Goal: Task Accomplishment & Management: Manage account settings

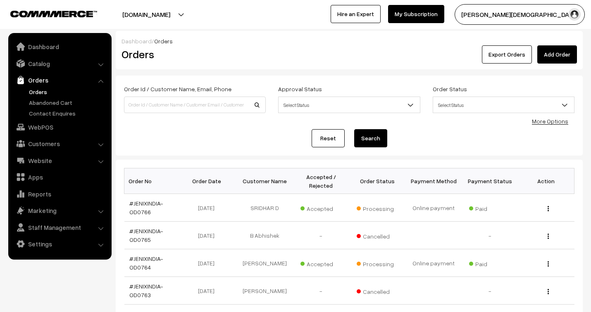
click at [364, 1] on div "[DOMAIN_NAME] Go to Website Create New Store [PERSON_NAME] My Profile Refer & E…" at bounding box center [295, 14] width 591 height 29
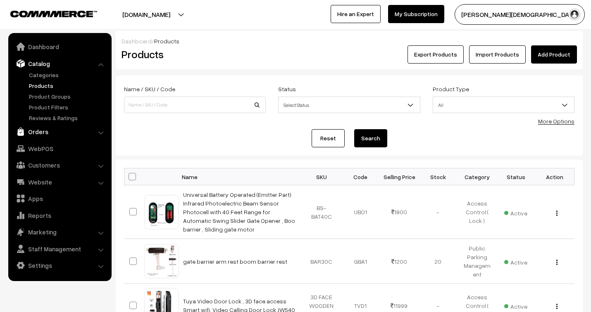
click at [42, 133] on link "Orders" at bounding box center [59, 131] width 98 height 15
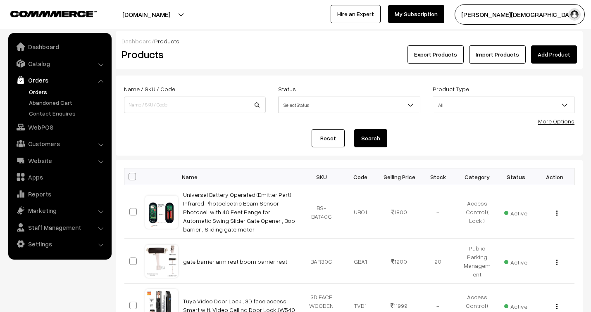
click at [40, 92] on link "Orders" at bounding box center [68, 92] width 82 height 9
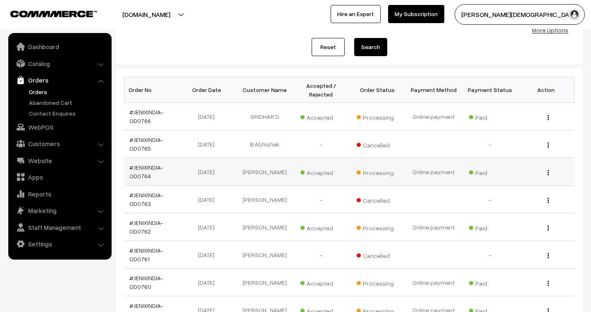
scroll to position [92, 0]
